Goal: Obtain resource: Download file/media

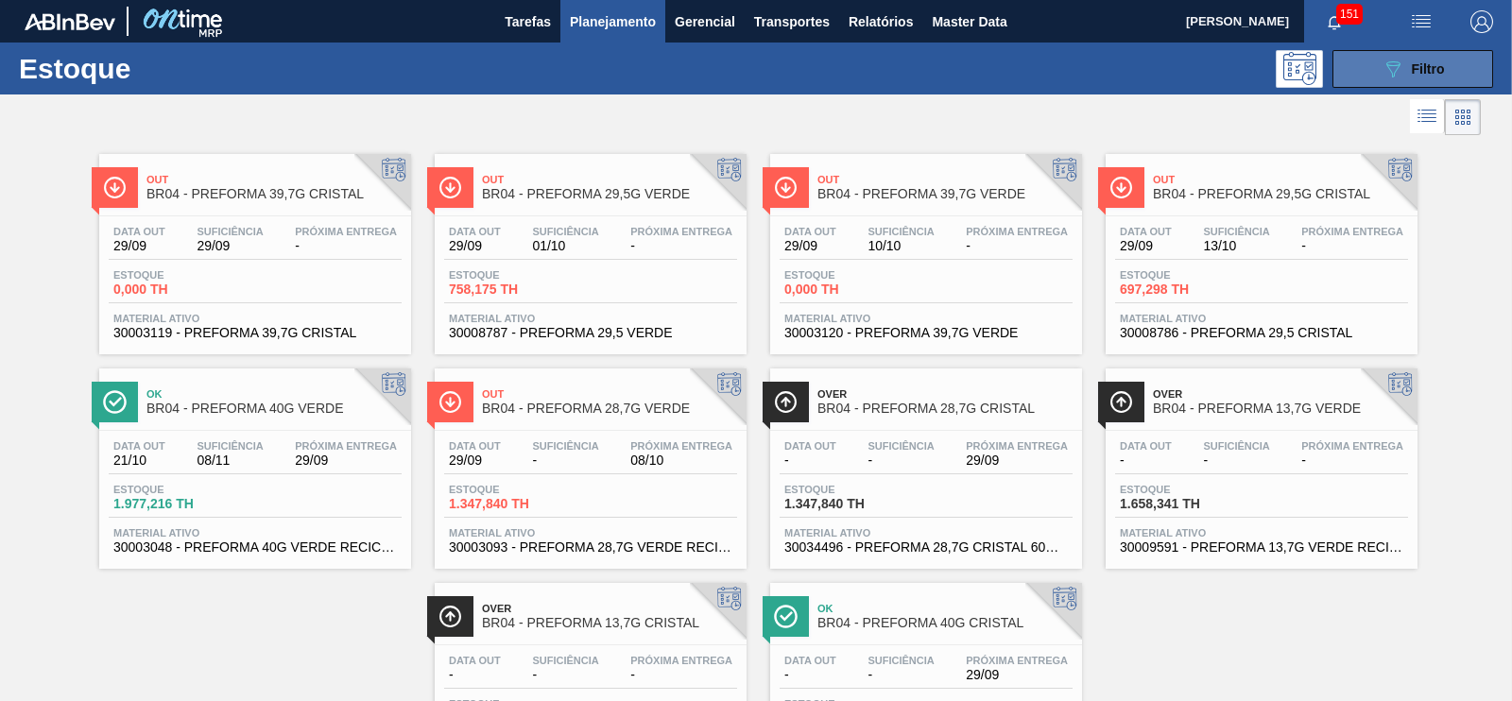
click at [1362, 60] on button "089F7B8B-B2A5-4AFE-B5C0-19BA573D28AC Filtro" at bounding box center [1413, 69] width 161 height 38
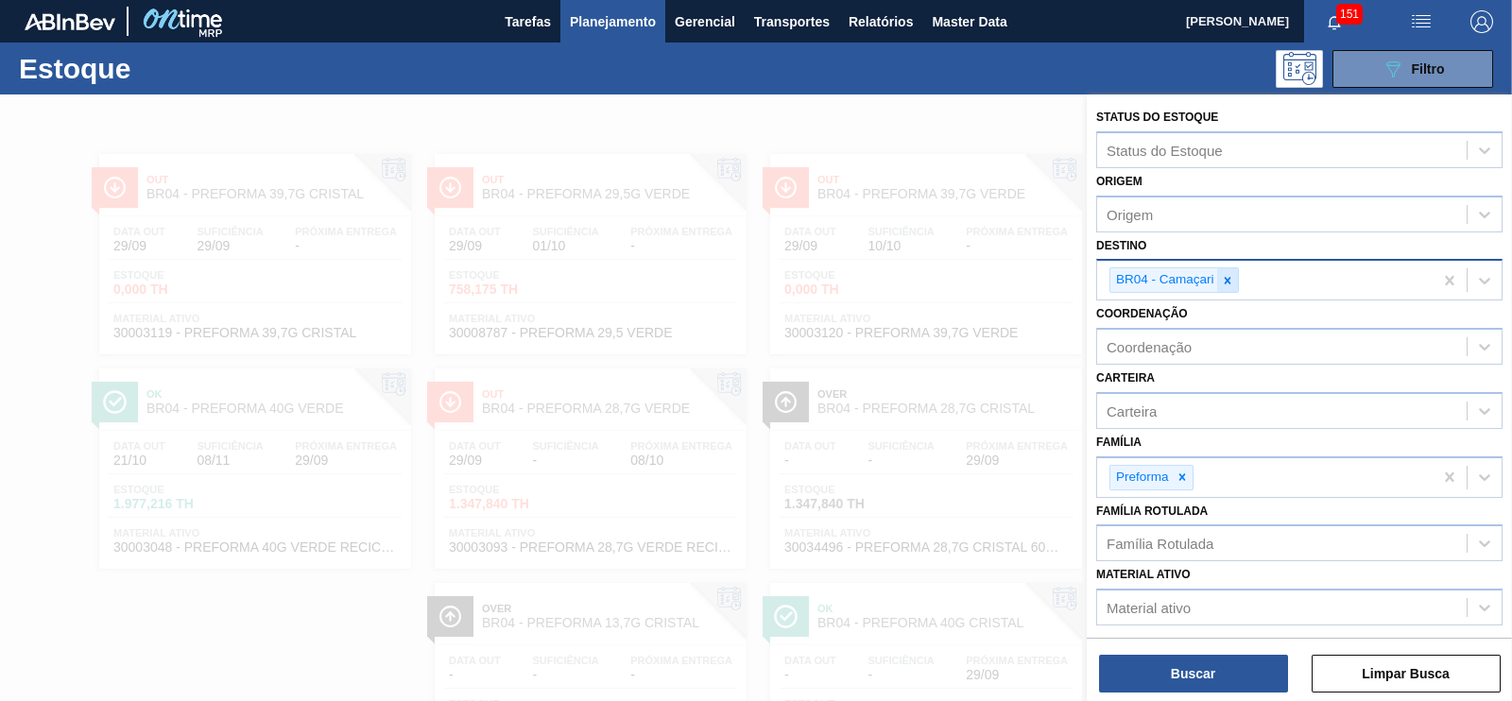
click at [1227, 275] on icon at bounding box center [1227, 280] width 13 height 13
type input "pira"
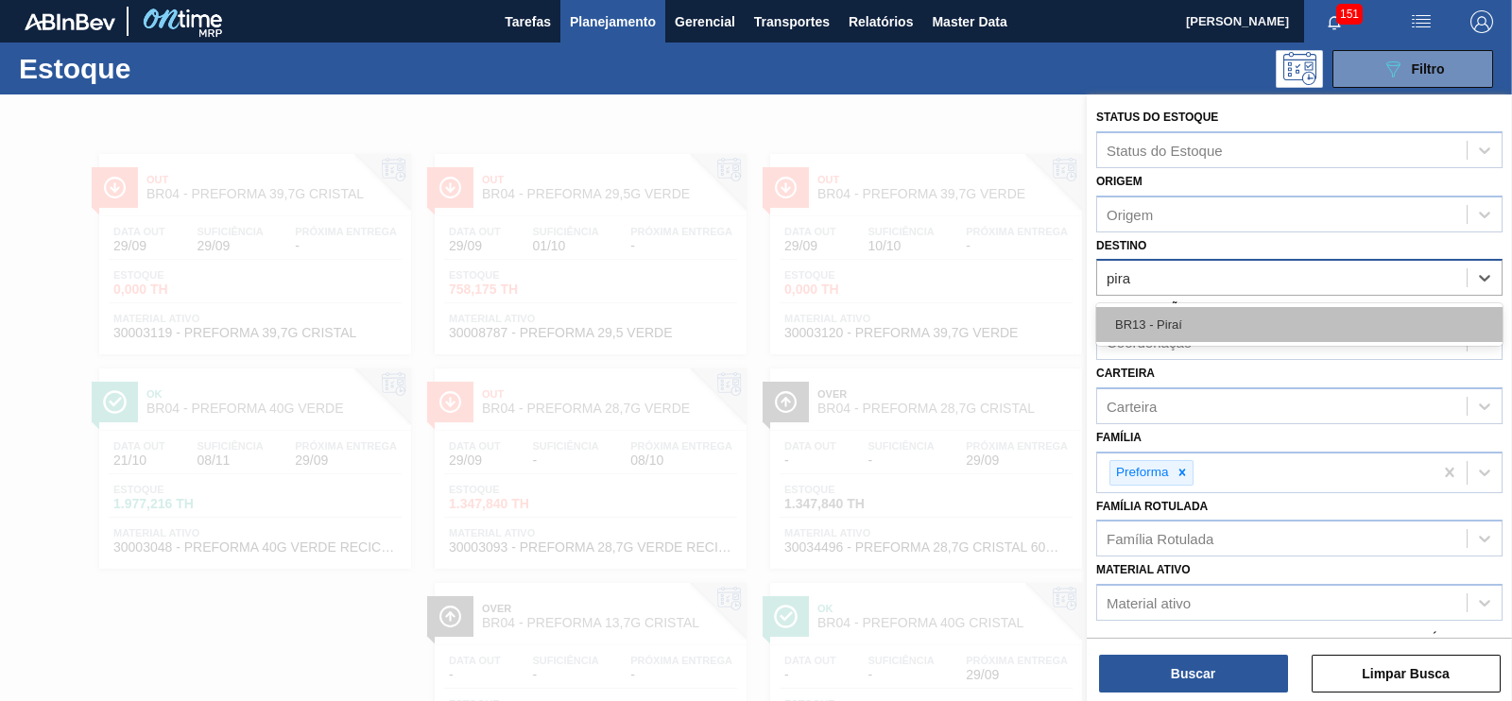
click at [1185, 319] on div "BR13 - Piraí" at bounding box center [1299, 324] width 406 height 35
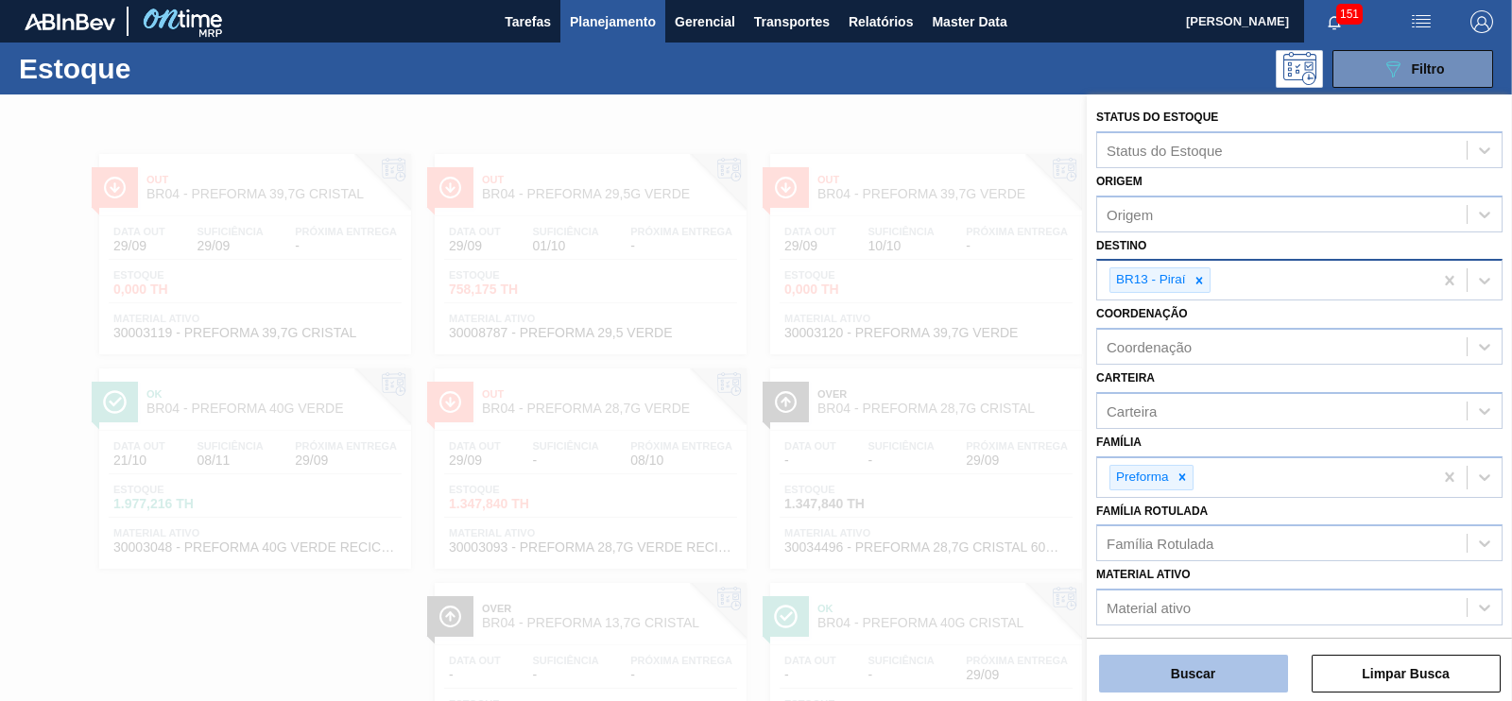
click at [1158, 667] on button "Buscar" at bounding box center [1193, 674] width 189 height 38
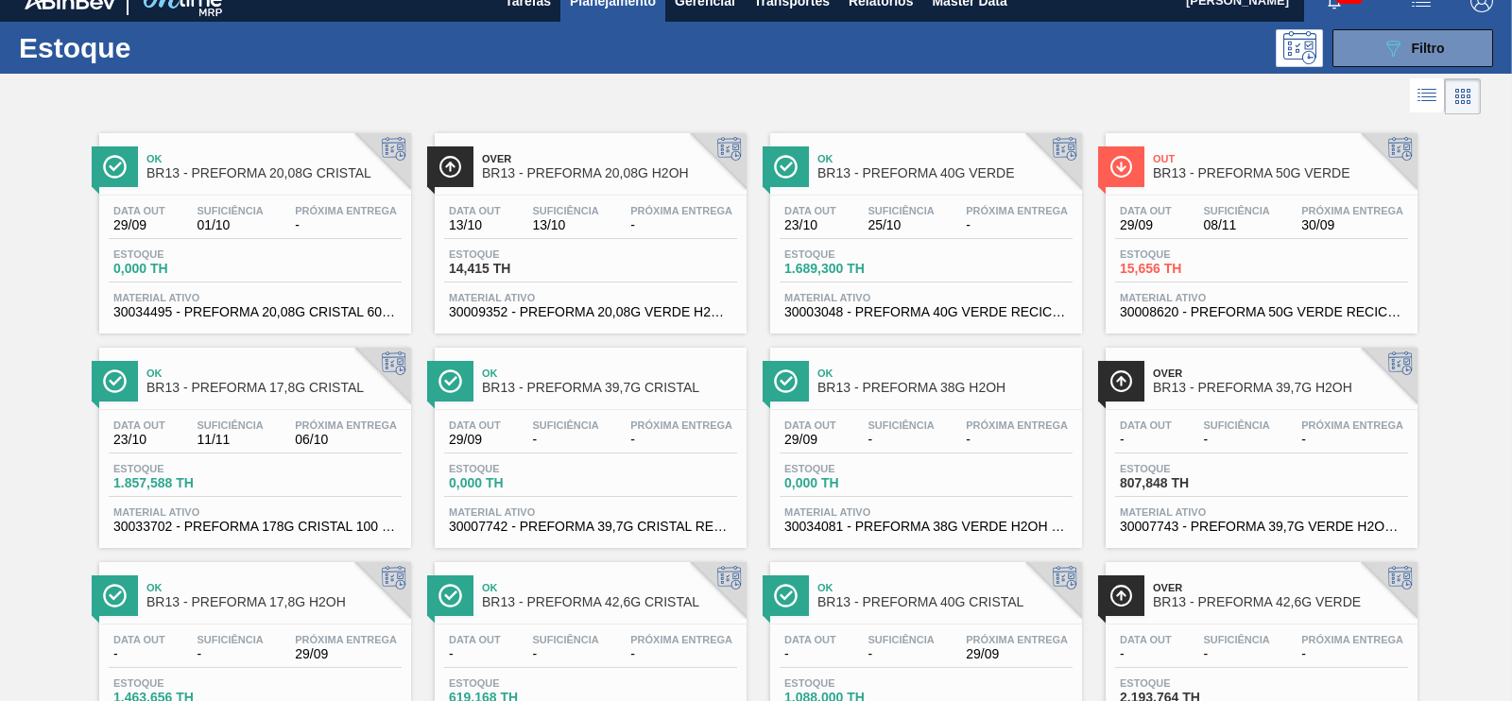
scroll to position [19, 0]
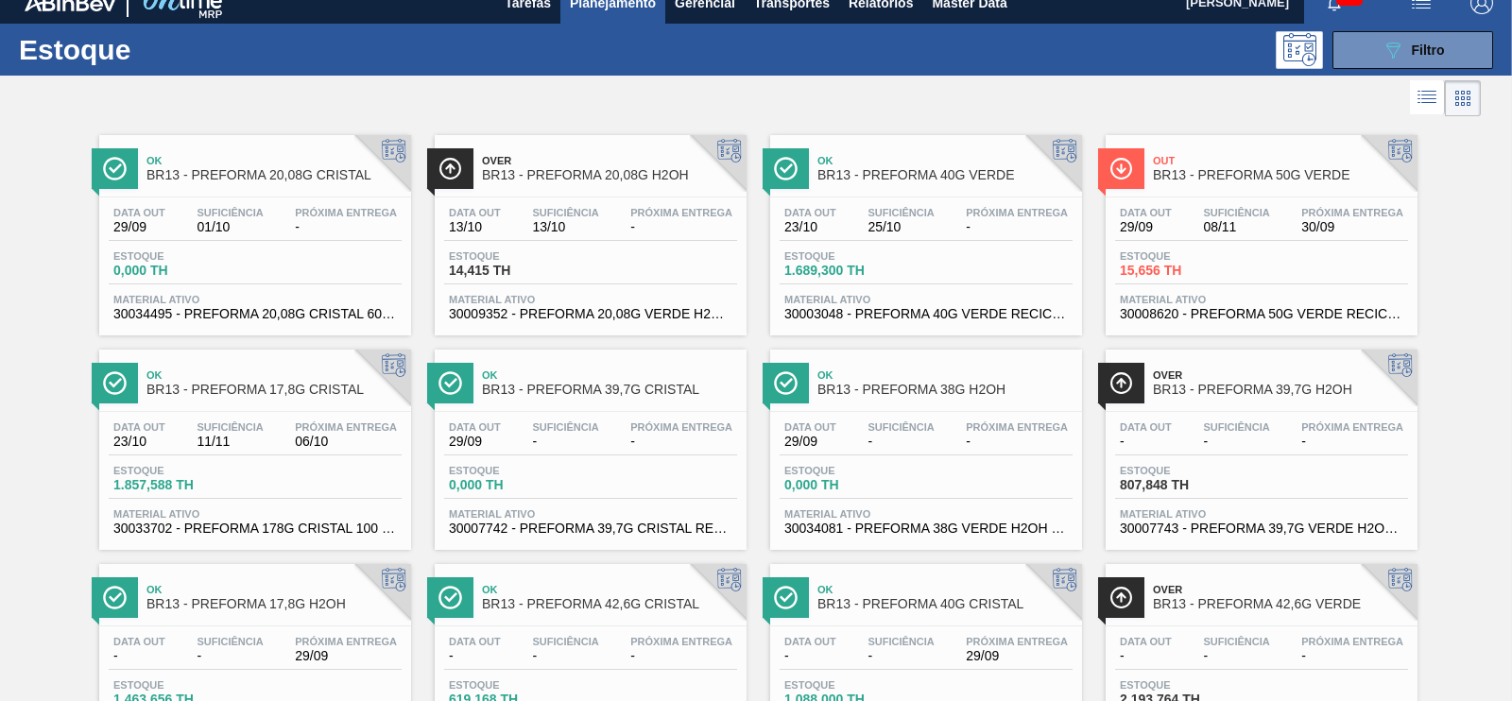
click at [542, 178] on span "BR13 - PREFORMA 20,08G H2OH" at bounding box center [609, 175] width 255 height 14
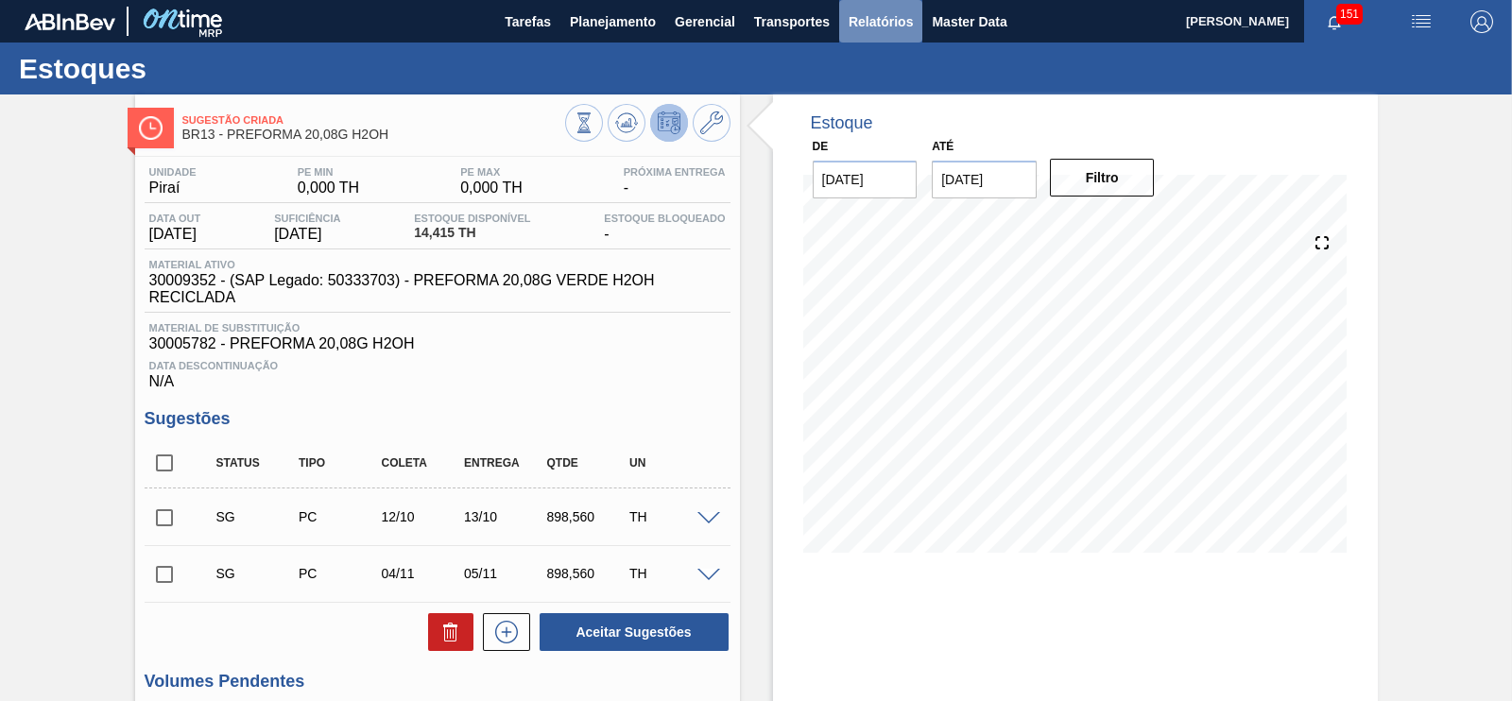
click at [886, 26] on span "Relatórios" at bounding box center [881, 21] width 64 height 23
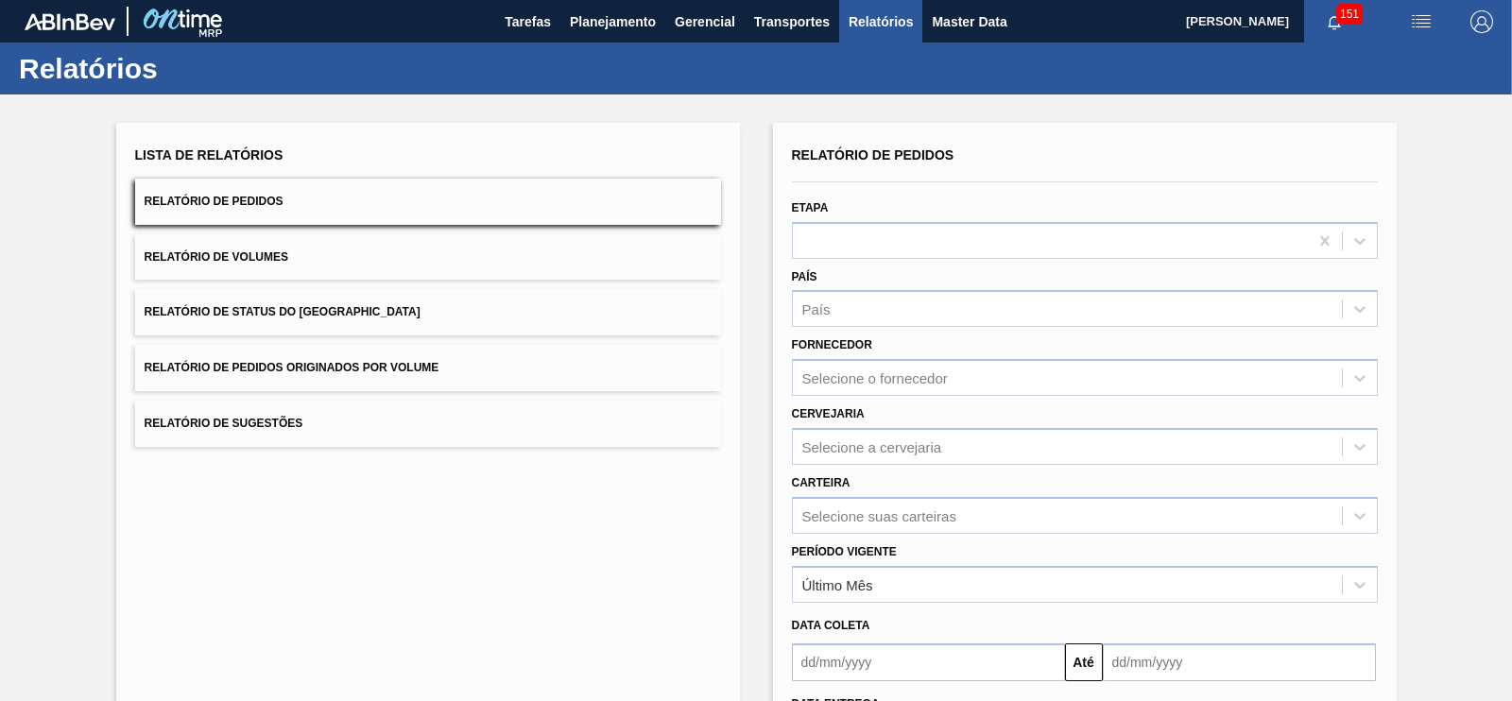
click at [477, 368] on button "Relatório de Pedidos Originados por Volume" at bounding box center [428, 368] width 586 height 46
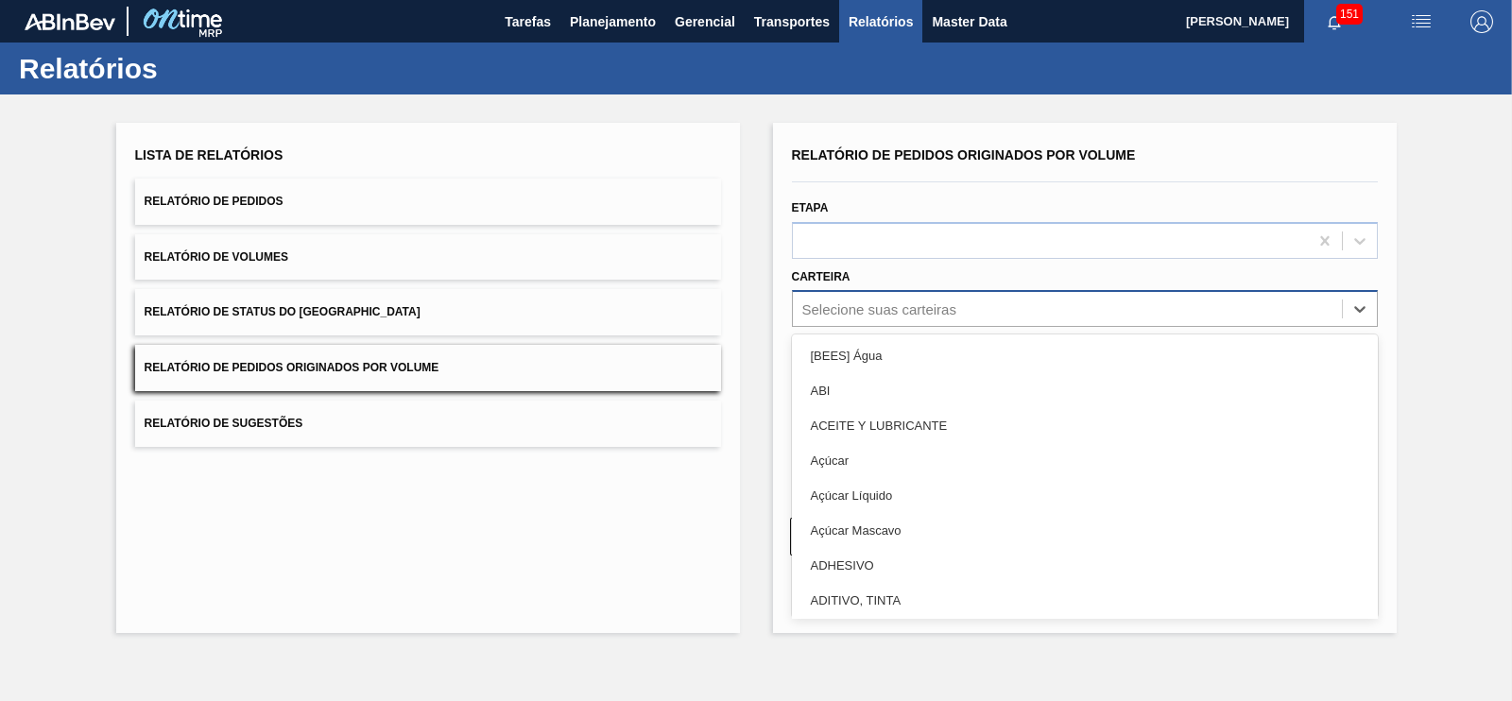
click at [847, 313] on div "Selecione suas carteiras" at bounding box center [879, 309] width 154 height 16
type input "xa"
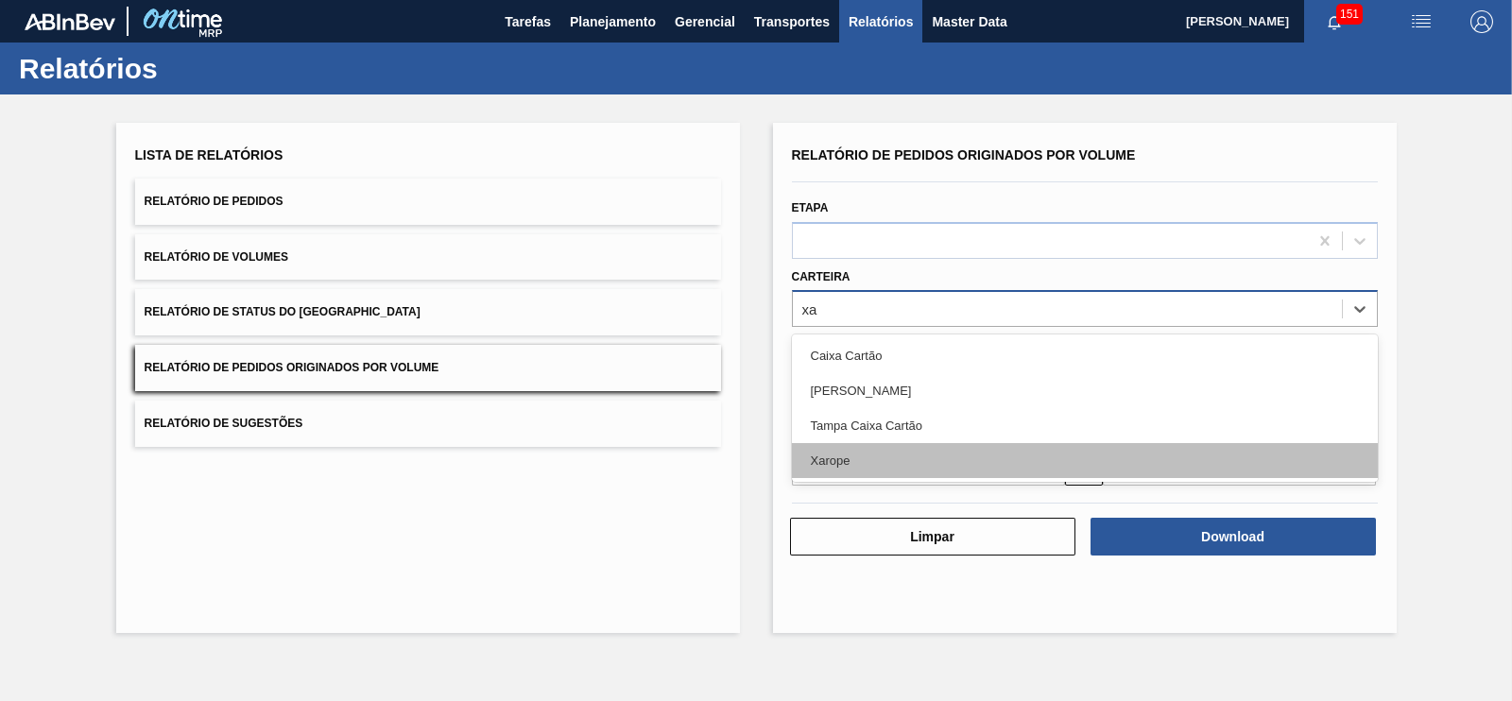
click at [841, 446] on div "Xarope" at bounding box center [1085, 460] width 586 height 35
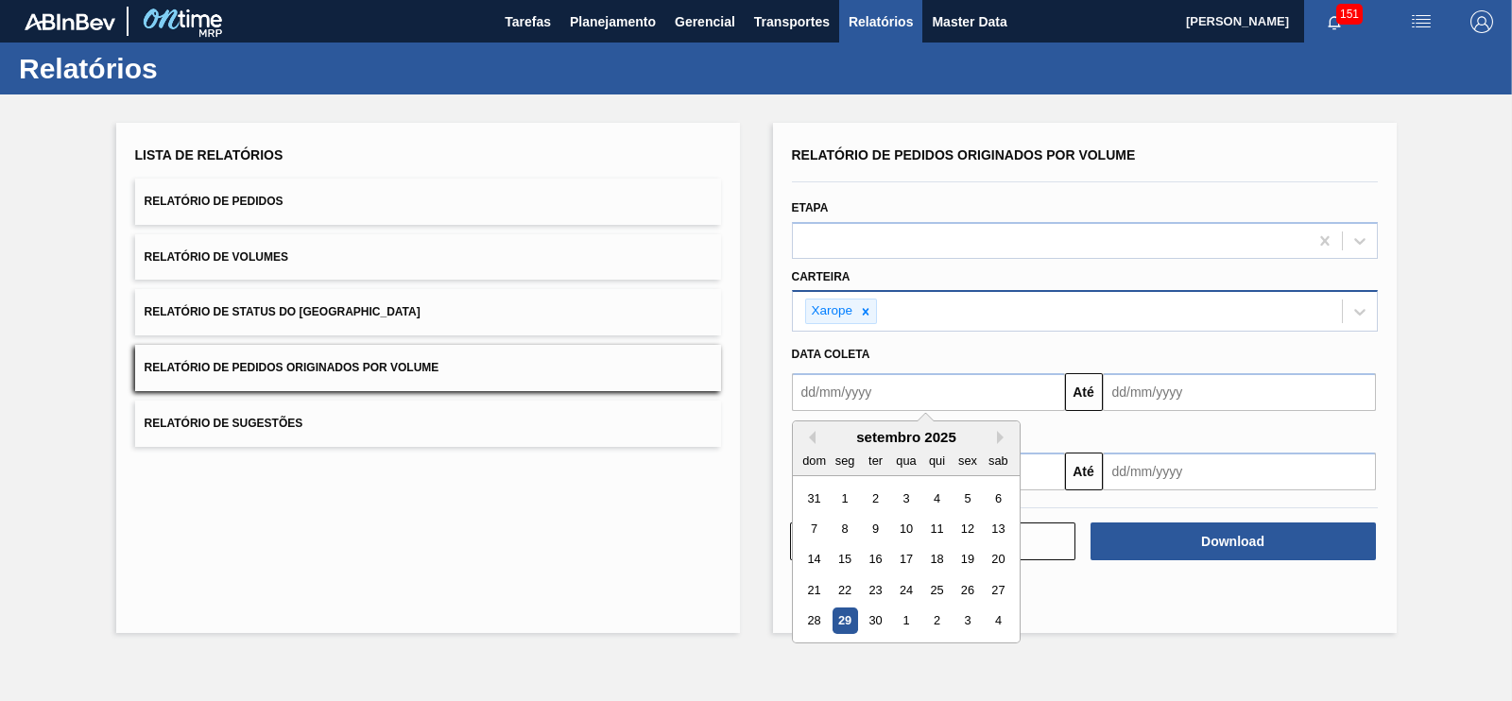
click at [919, 385] on input "text" at bounding box center [928, 392] width 273 height 38
click at [839, 495] on div "1" at bounding box center [845, 499] width 26 height 26
type input "[DATE]"
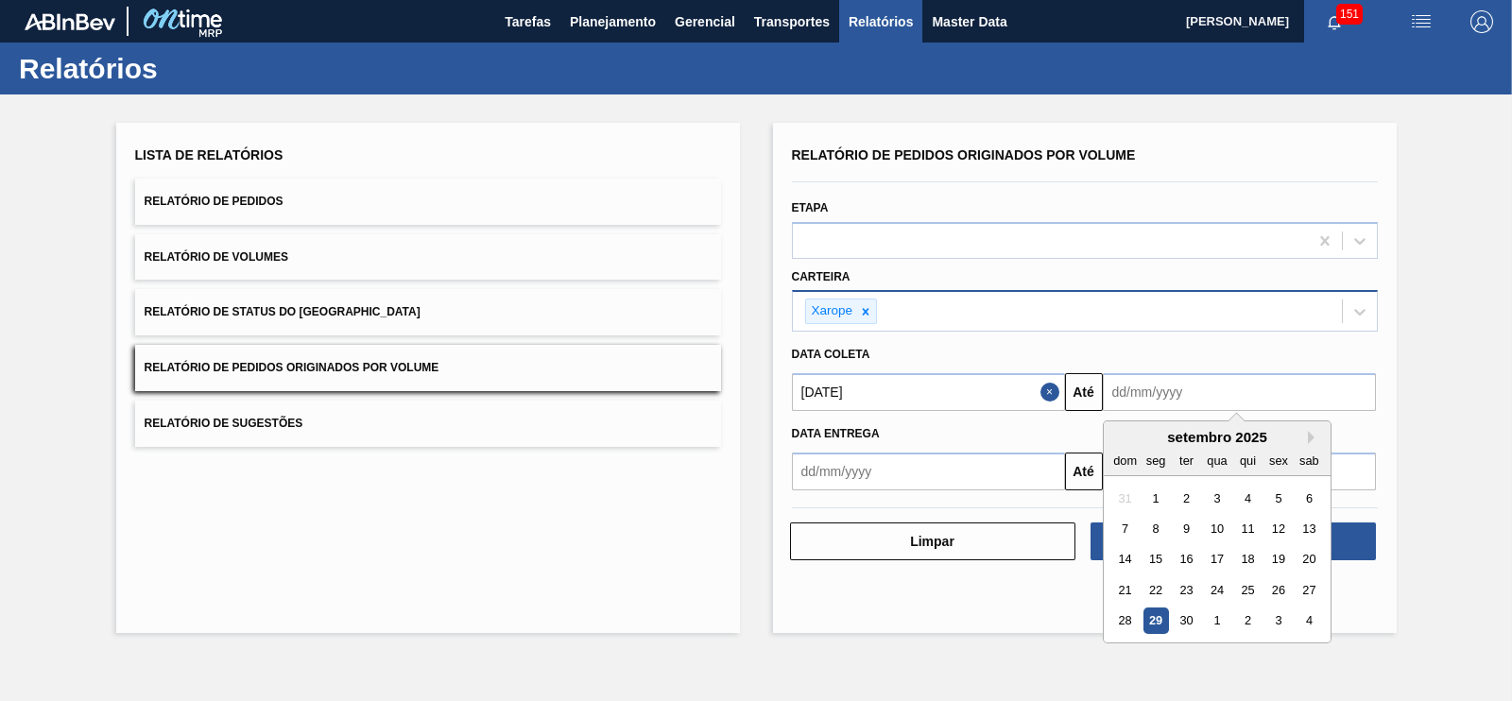
click at [1195, 399] on input "text" at bounding box center [1239, 392] width 273 height 38
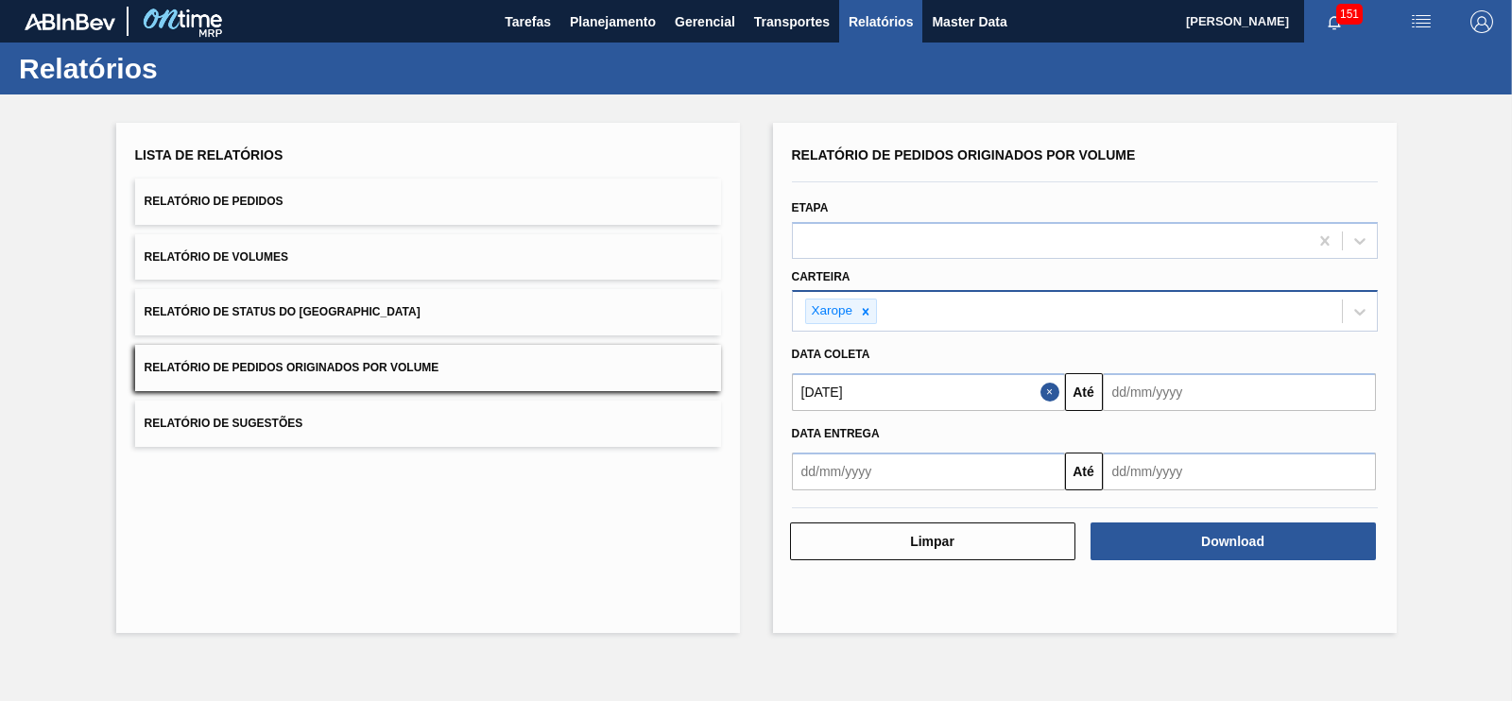
click at [1411, 385] on div "Lista de Relatórios Relatório de Pedidos Relatório de Volumes Relatório de Stat…" at bounding box center [756, 376] width 1512 height 562
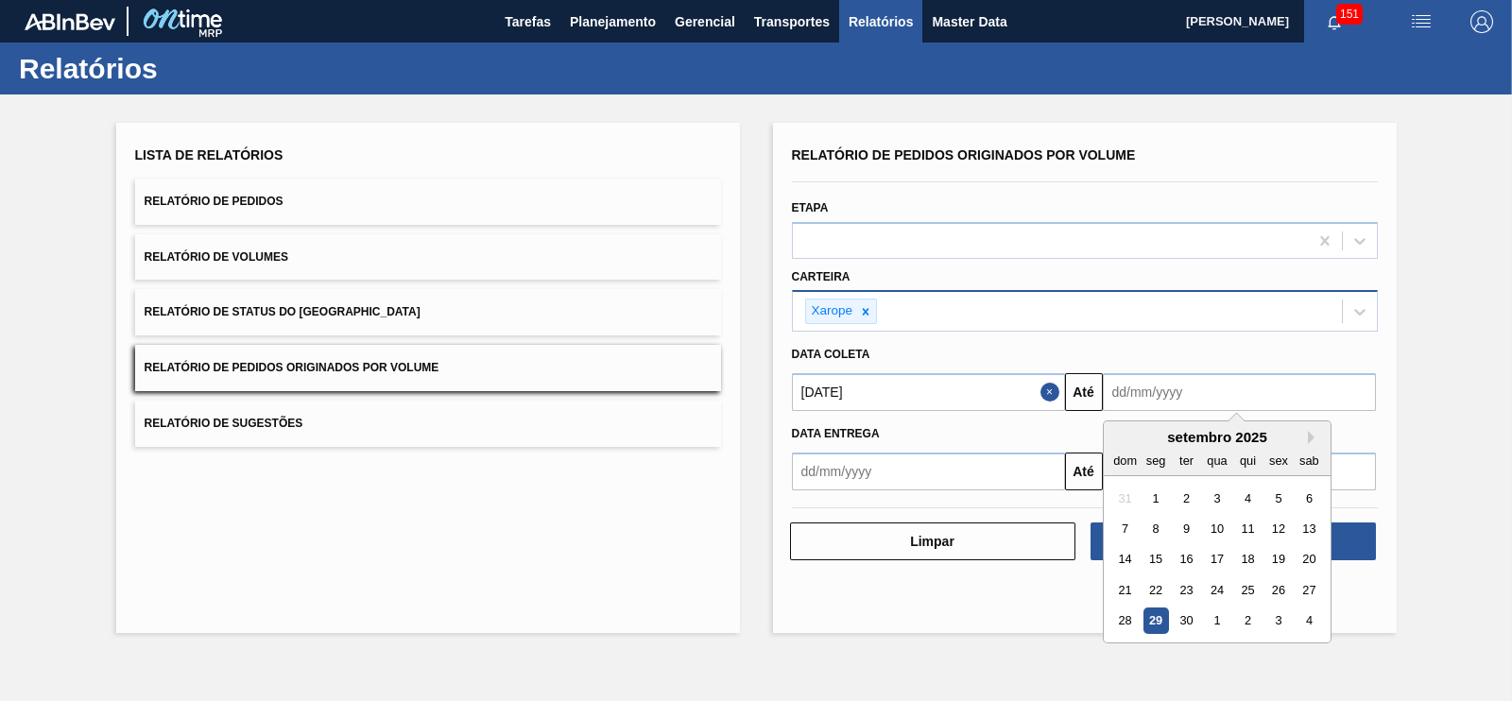
click at [1315, 387] on input "text" at bounding box center [1239, 392] width 273 height 38
click at [1157, 449] on div "seg" at bounding box center [1156, 461] width 26 height 26
click at [1311, 435] on button "Next Month" at bounding box center [1314, 437] width 13 height 13
click at [1242, 526] on div "9" at bounding box center [1247, 529] width 26 height 26
type input "[DATE]"
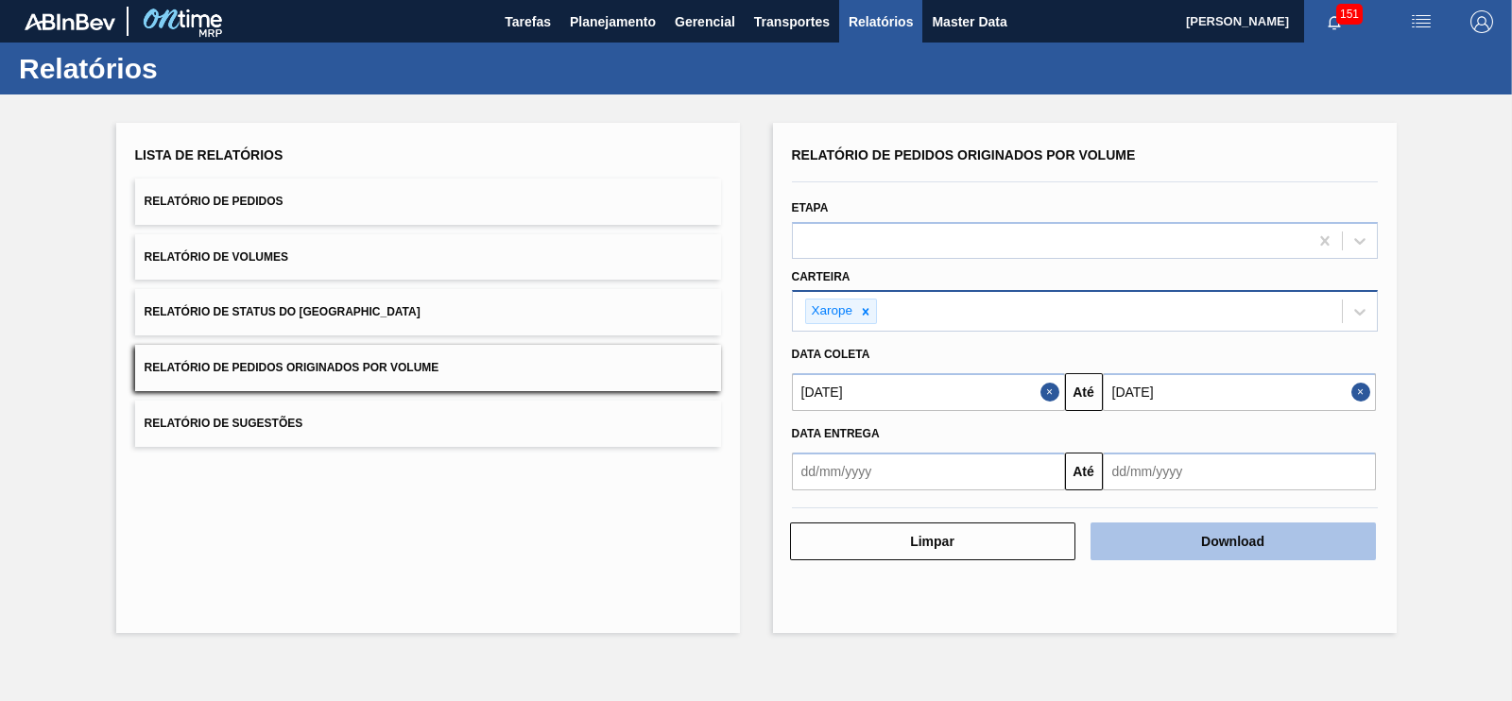
click at [1196, 548] on button "Download" at bounding box center [1233, 542] width 285 height 38
